Goal: Find specific page/section: Find specific page/section

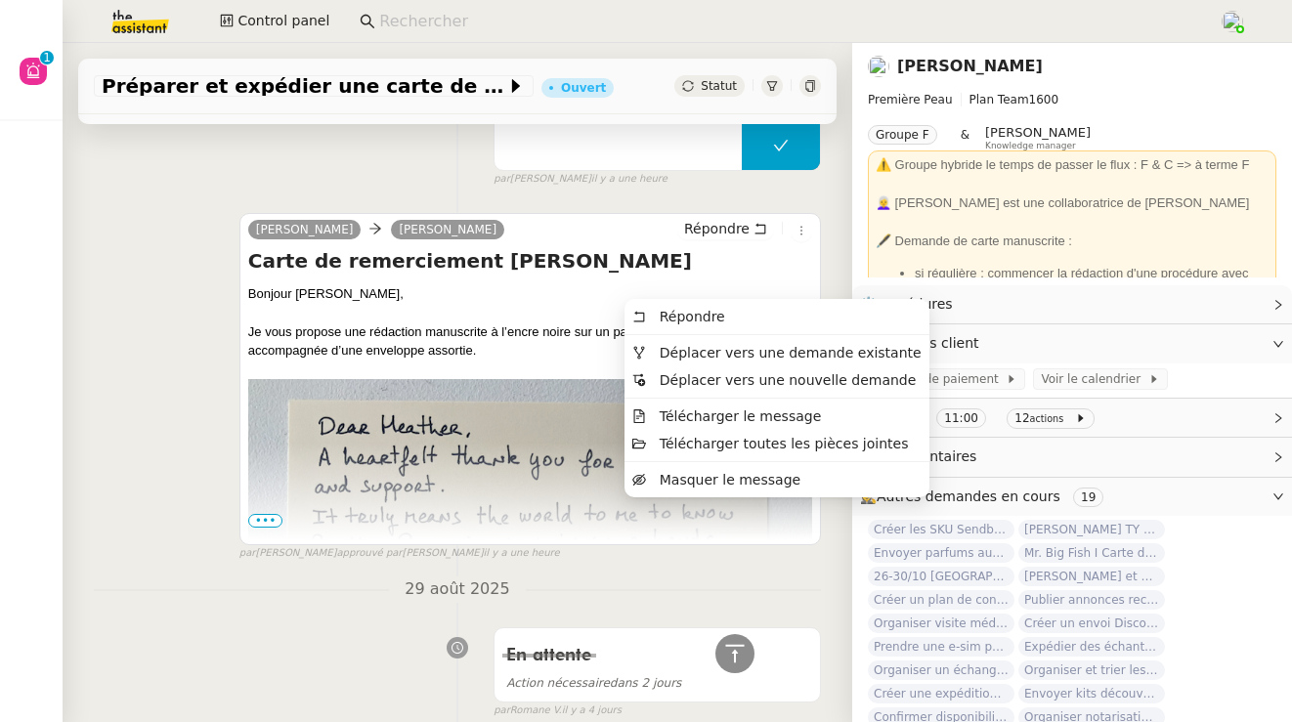
scroll to position [1266, 0]
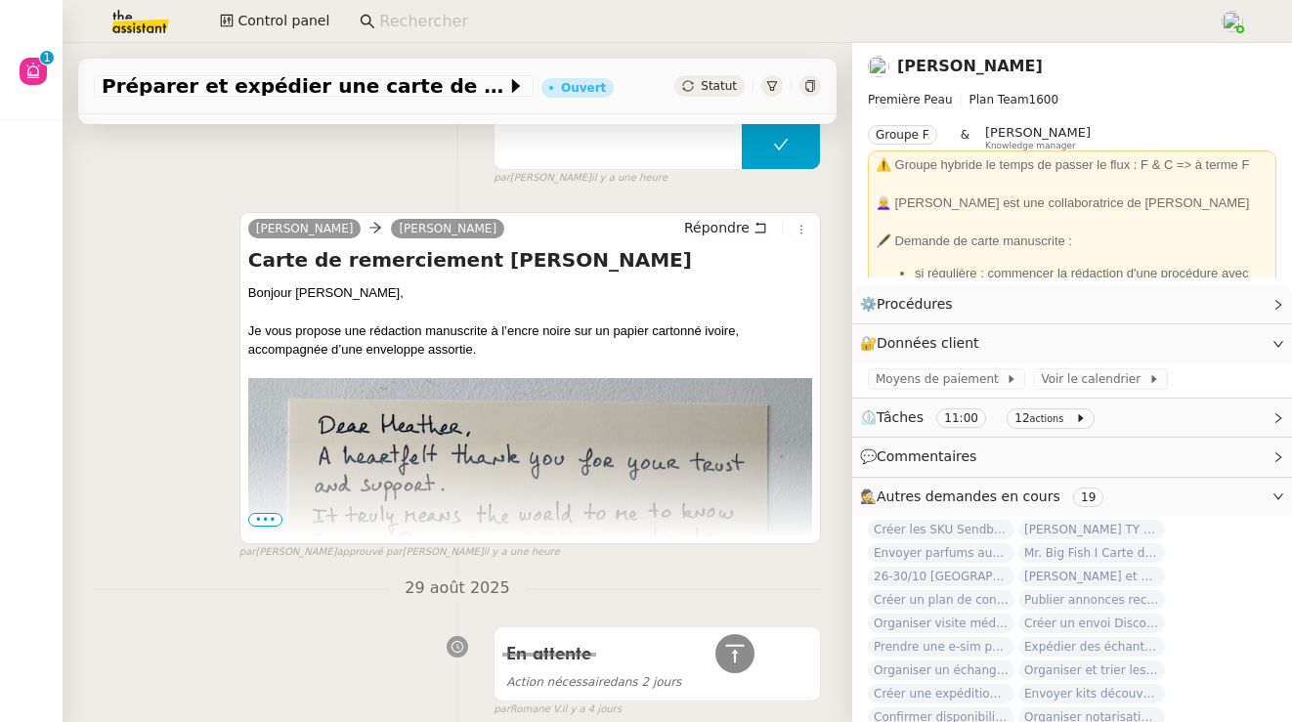
click at [458, 450] on img at bounding box center [530, 578] width 564 height 401
click at [265, 526] on img at bounding box center [530, 578] width 564 height 401
click at [265, 522] on span "•••" at bounding box center [265, 520] width 35 height 14
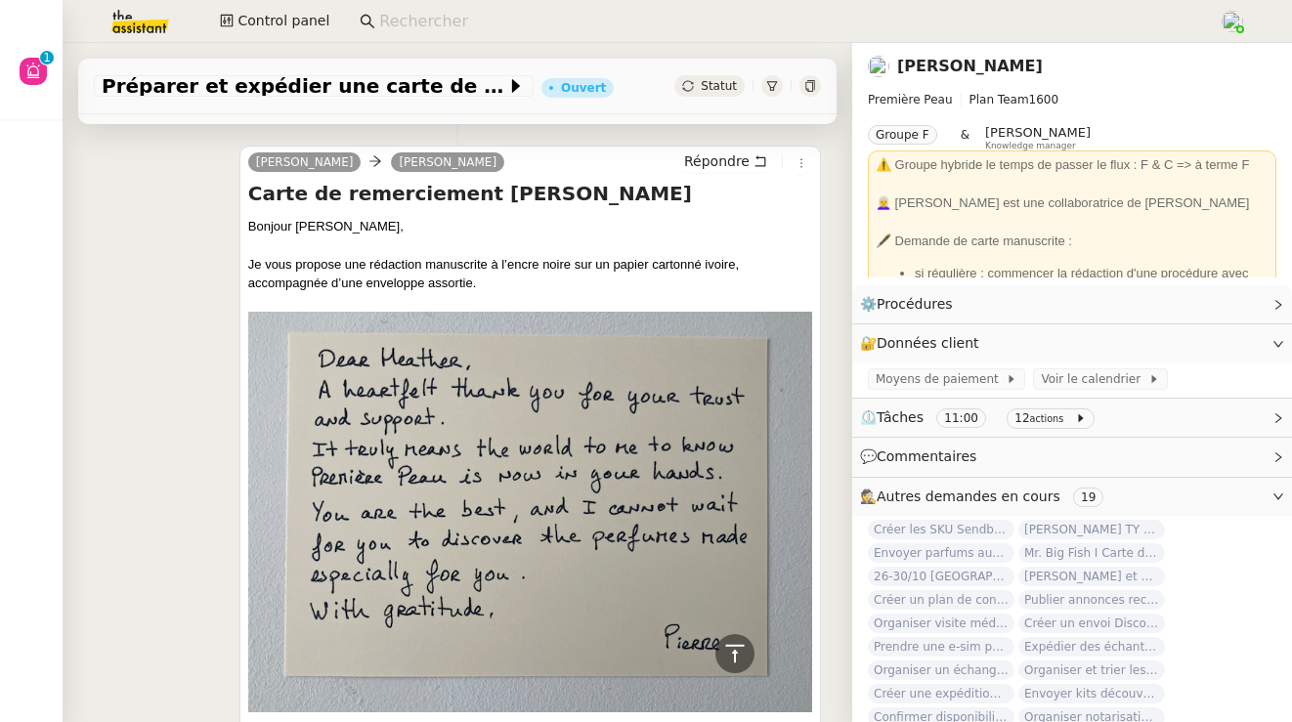
scroll to position [1342, 0]
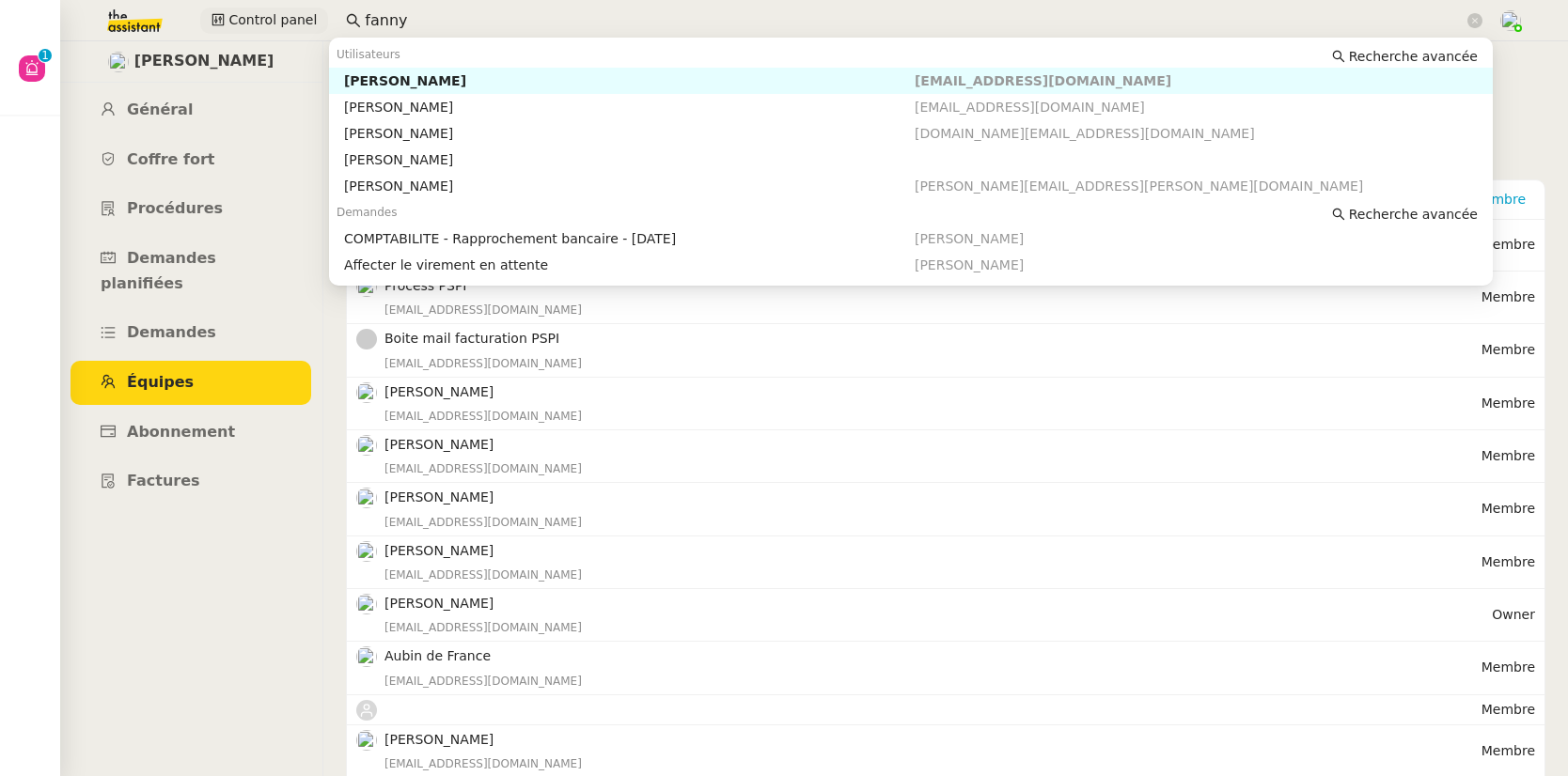
drag, startPoint x: 406, startPoint y: 16, endPoint x: 300, endPoint y: 20, distance: 106.1
click at [300, 20] on div "Control panel fanny" at bounding box center [784, 20] width 1474 height 41
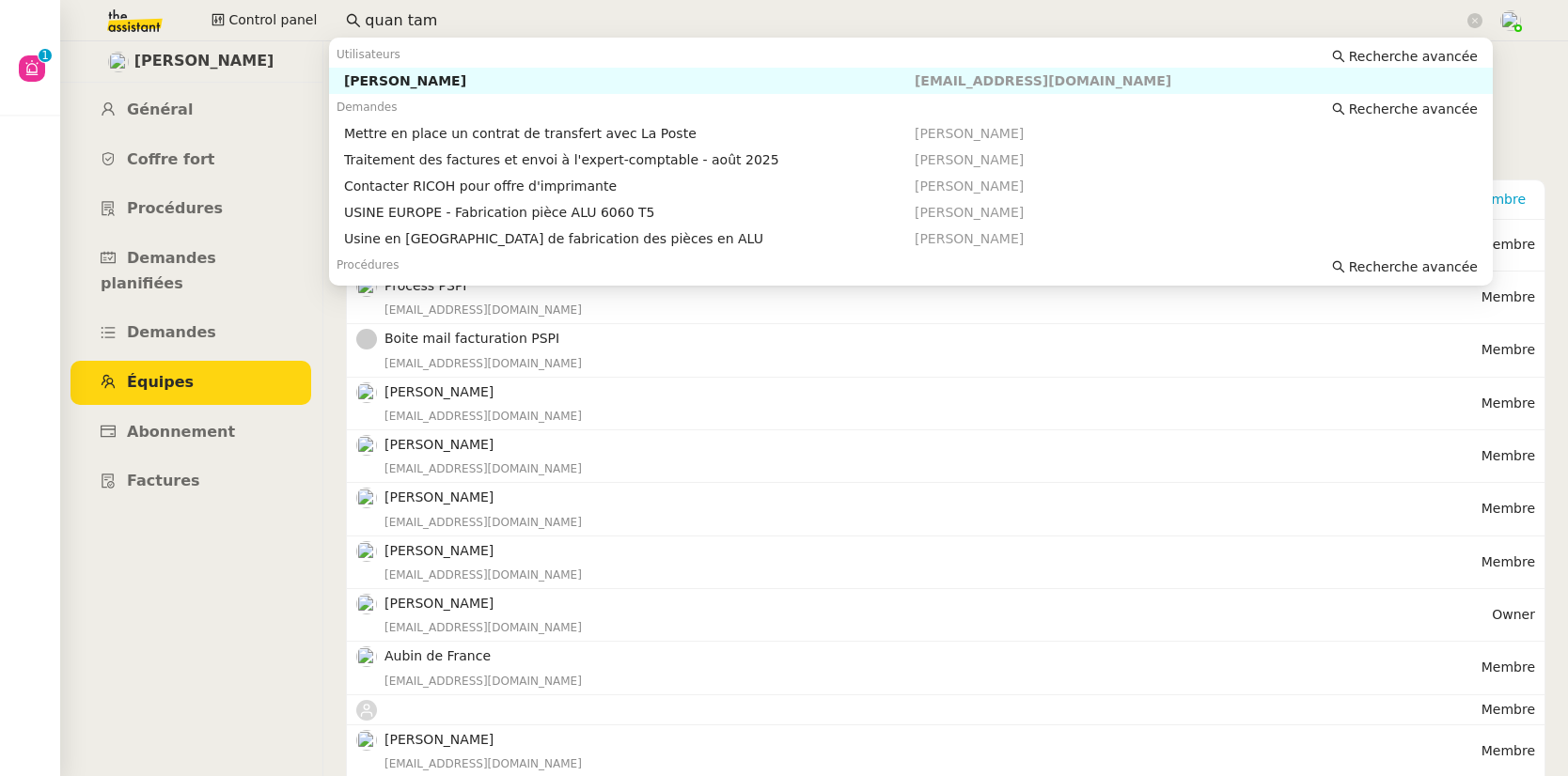
click at [369, 78] on div "[PERSON_NAME]" at bounding box center [629, 81] width 570 height 17
type input "quan tam"
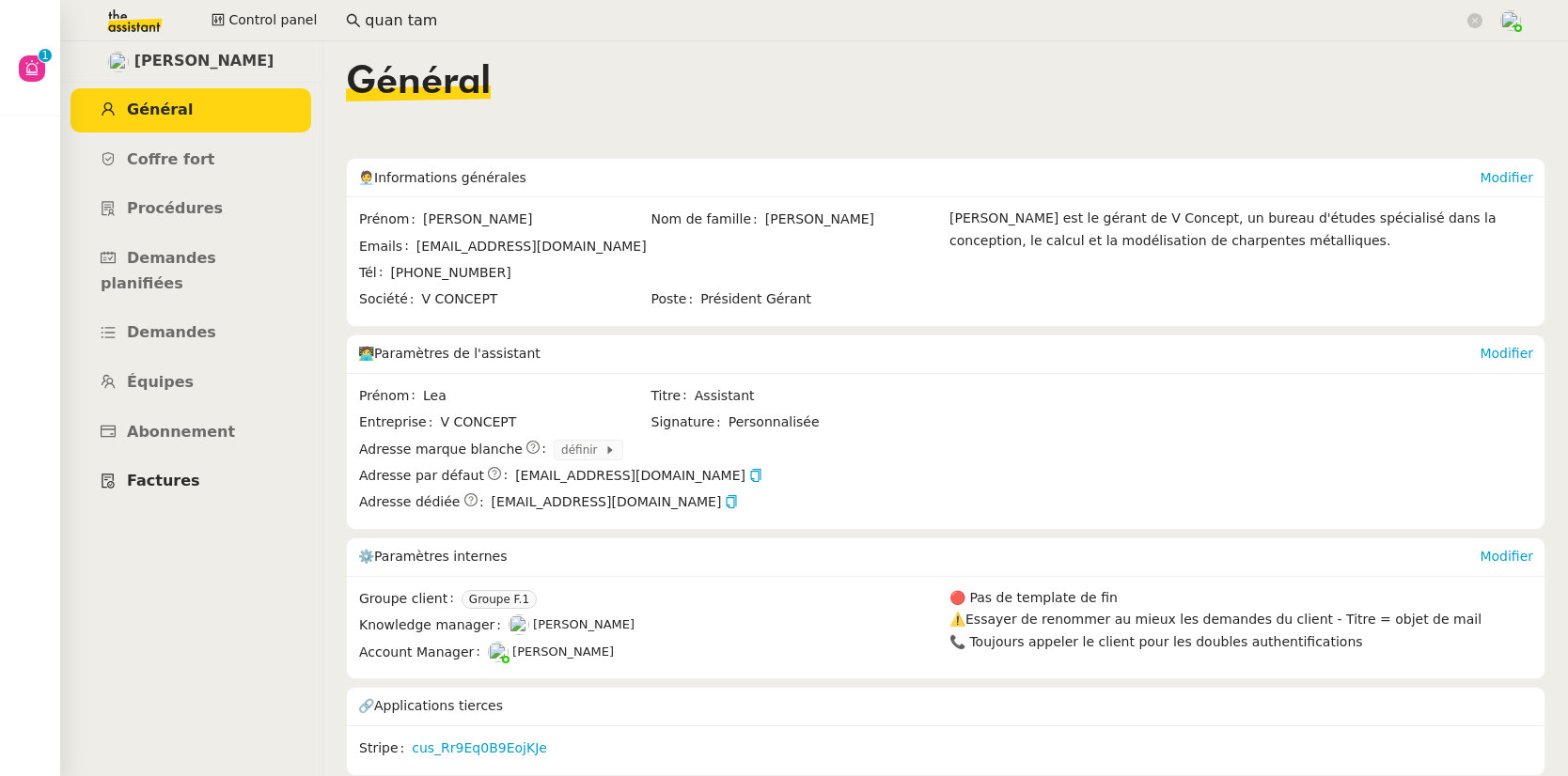
click at [179, 472] on span "Factures" at bounding box center [163, 481] width 73 height 18
